Goal: Task Accomplishment & Management: Manage account settings

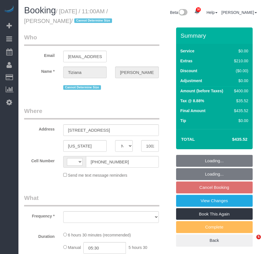
select select "NY"
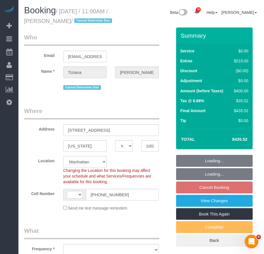
select select "string:[GEOGRAPHIC_DATA]"
select select "object:811"
select select "string:stripe-pm_1SD4wD4VGloSiKo7teu9RMsU"
select select "1"
select select "2"
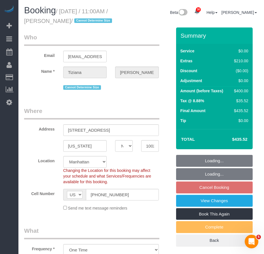
select select "spot4"
select select "number:89"
select select "number:90"
select select "number:15"
select select "number:5"
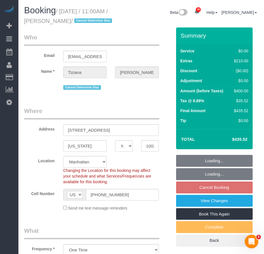
select select "object:1449"
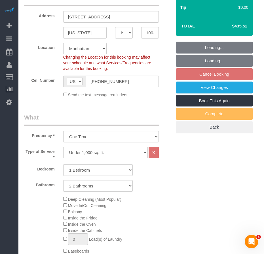
select select "1"
select select "2"
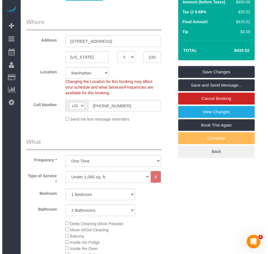
scroll to position [86, 0]
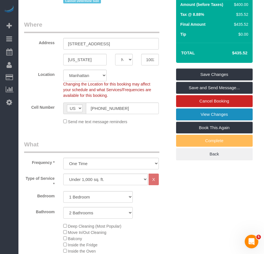
click at [202, 120] on link "View Changes" at bounding box center [214, 114] width 76 height 12
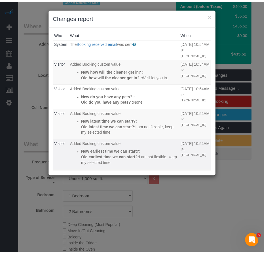
scroll to position [0, 0]
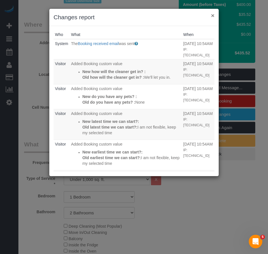
click at [211, 15] on button "×" at bounding box center [212, 15] width 3 height 6
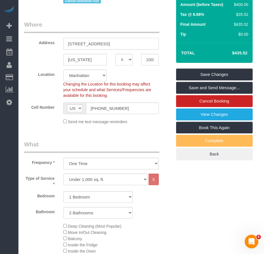
click at [106, 50] on input "[STREET_ADDRESS]" at bounding box center [110, 44] width 95 height 12
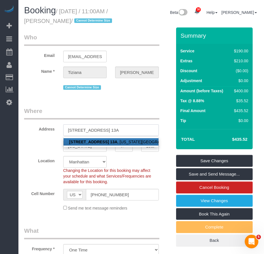
type input "[STREET_ADDRESS] 13A"
